Goal: Information Seeking & Learning: Understand process/instructions

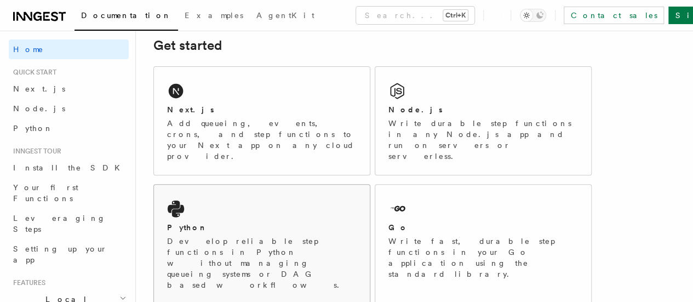
scroll to position [159, 0]
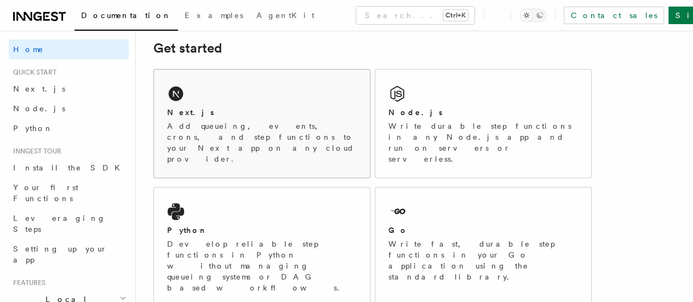
click at [192, 117] on div "Next.js Add queueing, events, crons, and step functions to your Next app on any…" at bounding box center [262, 124] width 216 height 108
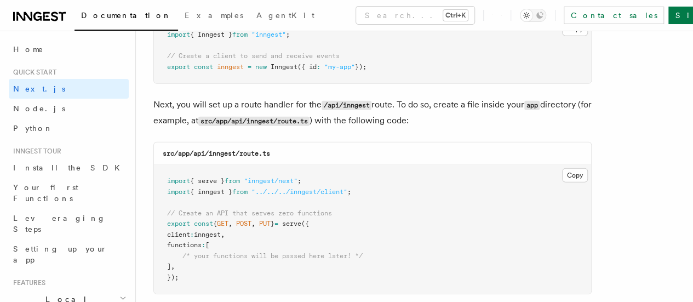
scroll to position [1523, 0]
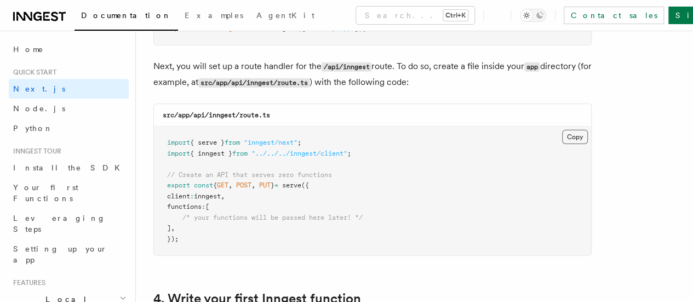
click at [562, 130] on button "Copy Copied" at bounding box center [575, 137] width 26 height 14
